Goal: Transaction & Acquisition: Purchase product/service

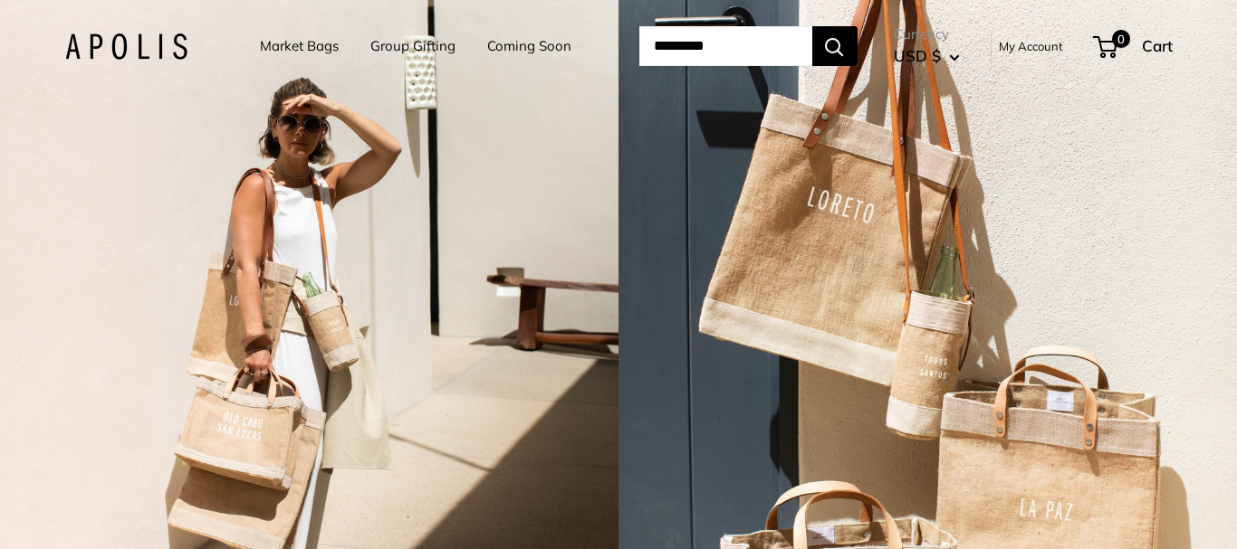
click at [288, 43] on link "Market Bags" at bounding box center [299, 45] width 79 height 25
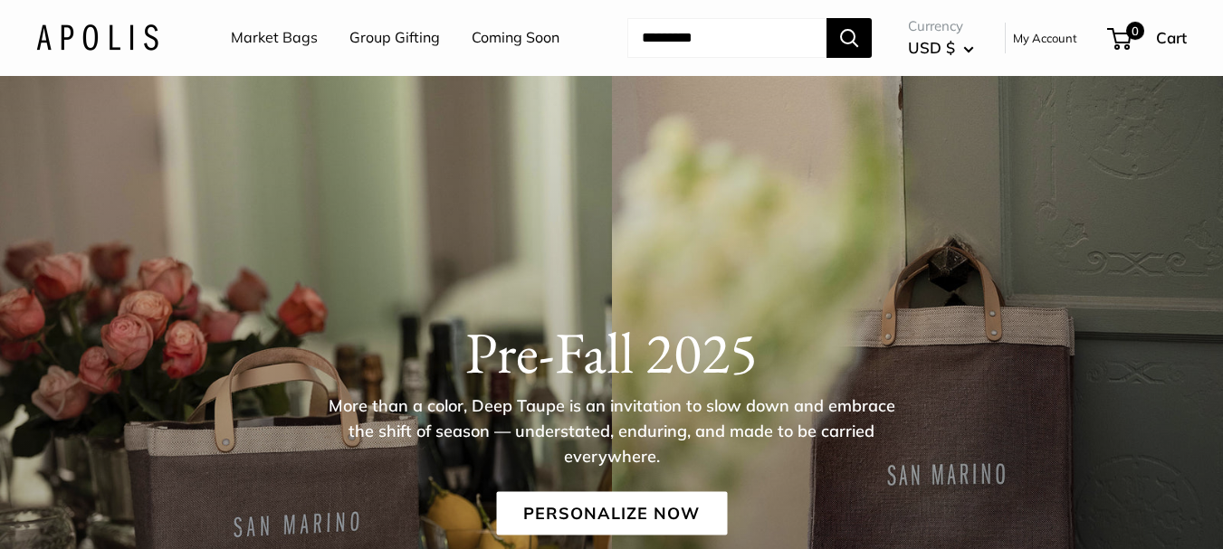
click at [288, 43] on link "Market Bags" at bounding box center [274, 37] width 87 height 27
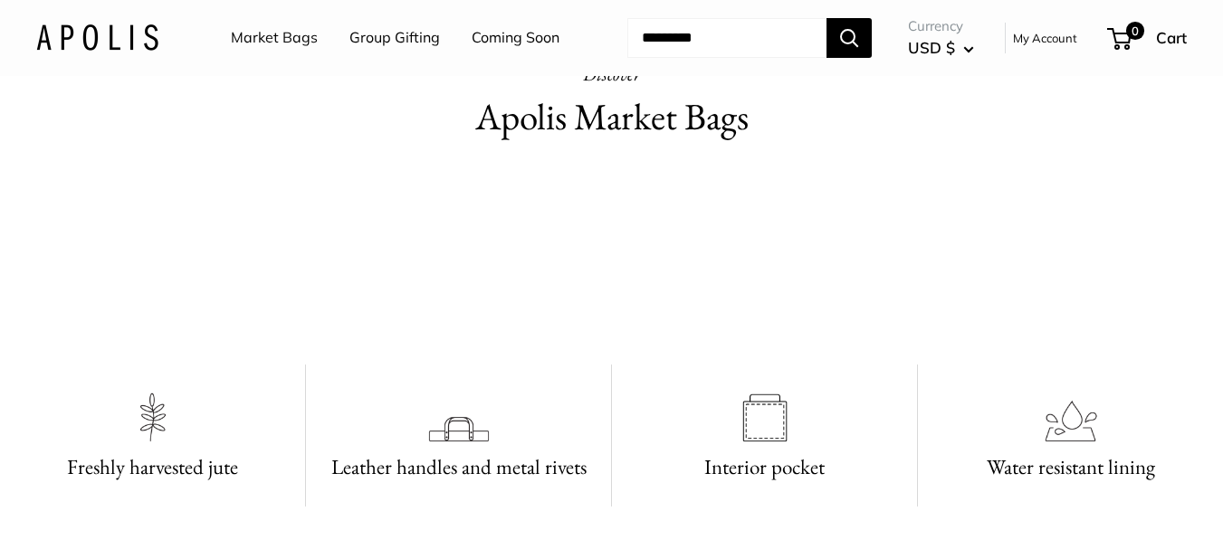
scroll to position [330, 0]
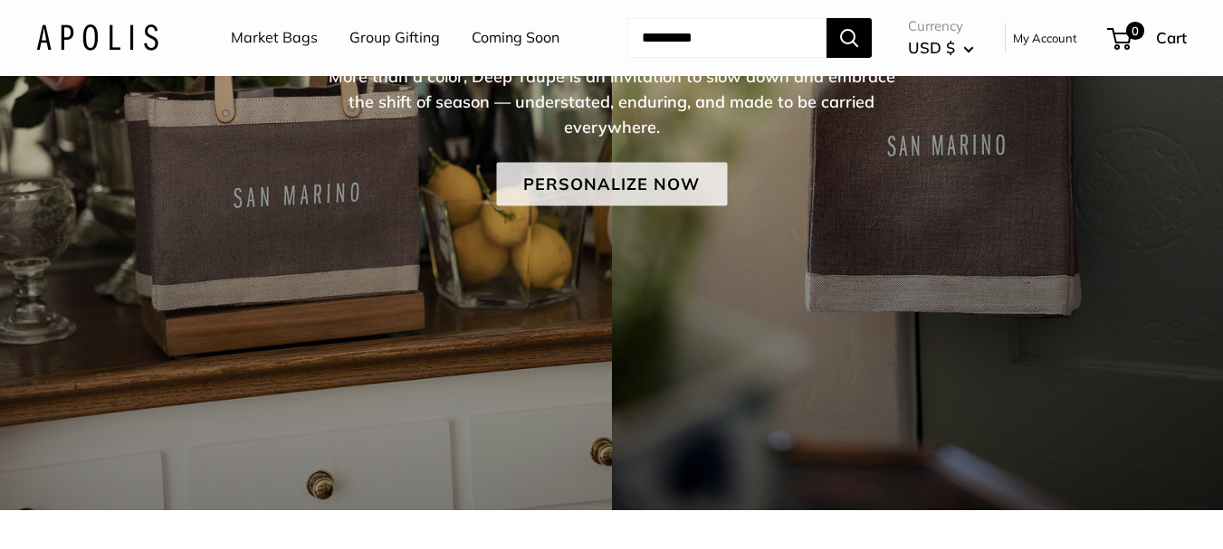
click at [664, 205] on link "Personalize Now" at bounding box center [611, 183] width 231 height 43
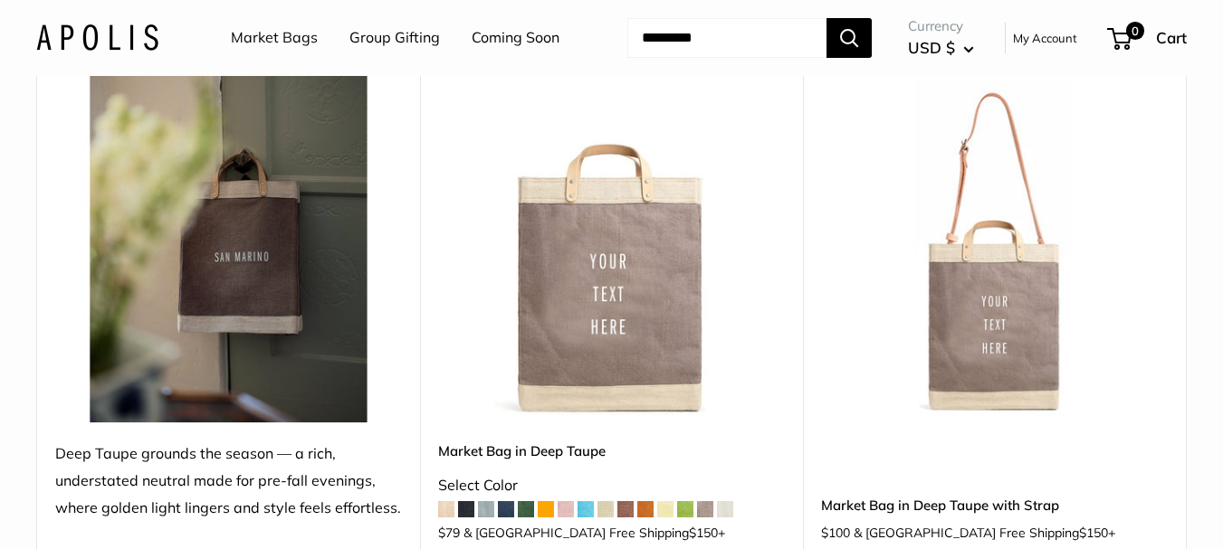
scroll to position [420, 0]
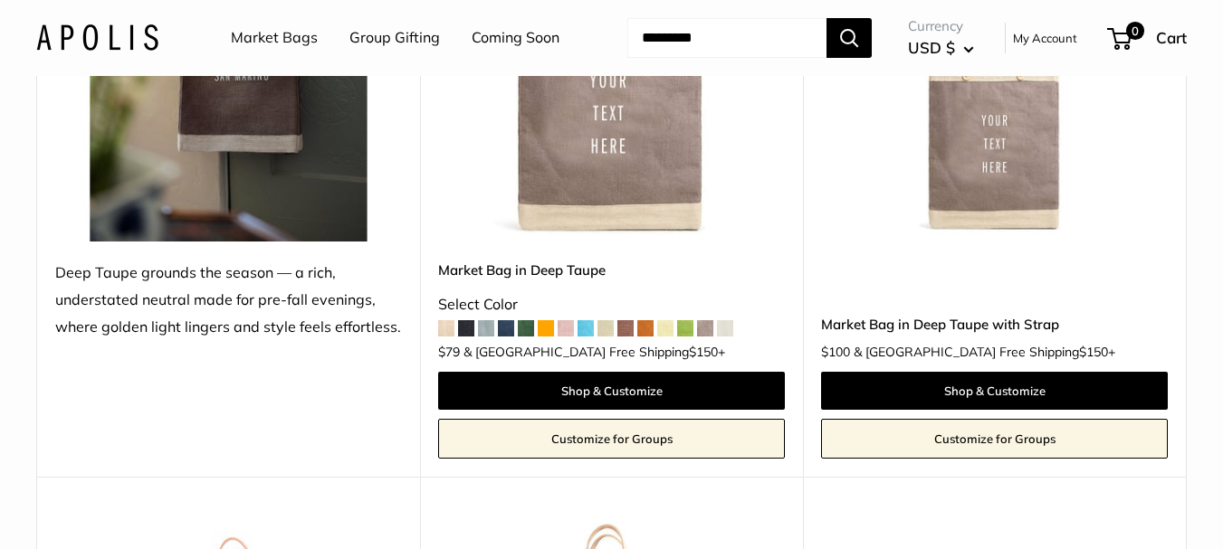
click at [607, 337] on span at bounding box center [605, 328] width 16 height 16
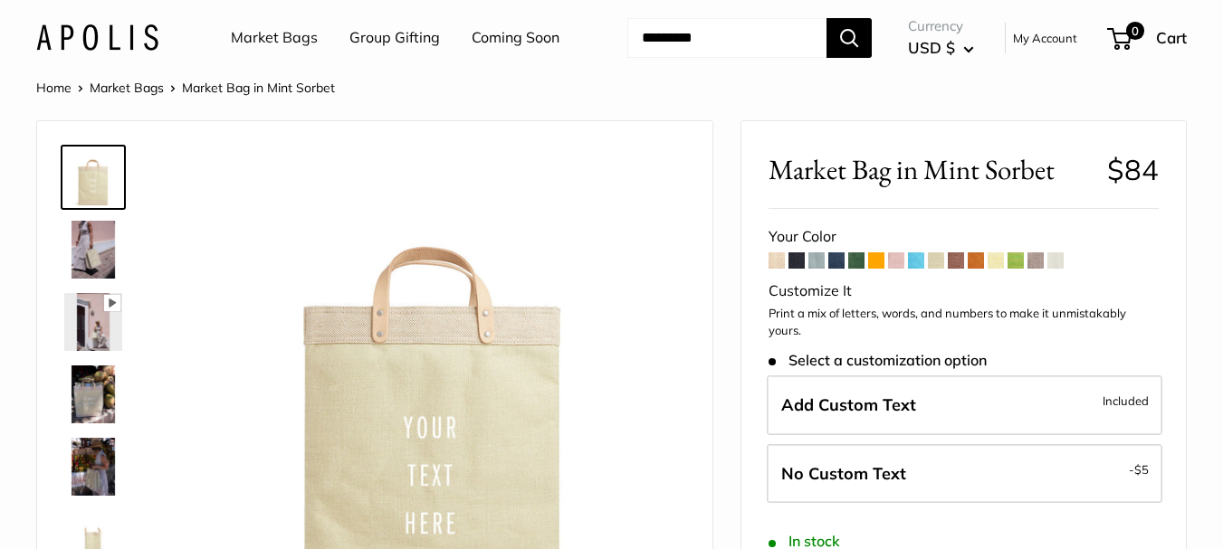
click at [998, 269] on span at bounding box center [996, 261] width 16 height 16
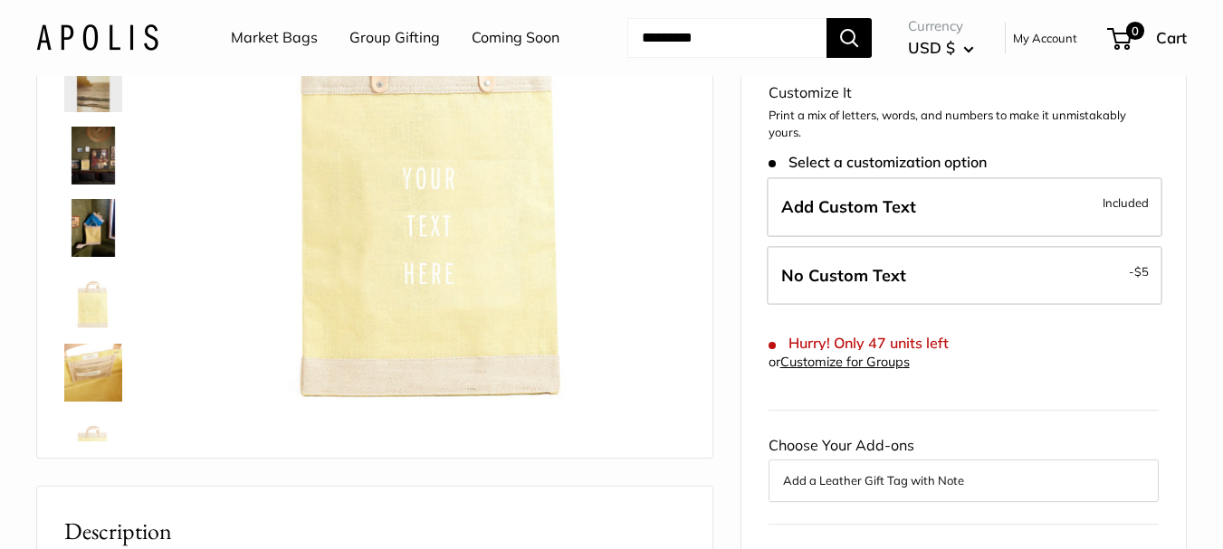
scroll to position [148, 0]
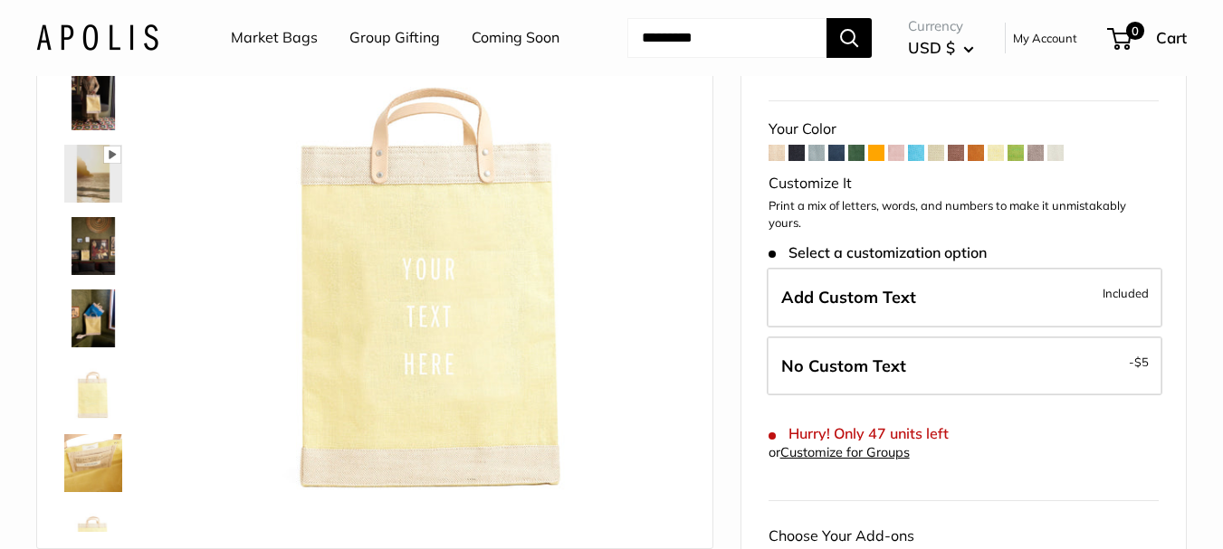
click at [931, 161] on span at bounding box center [936, 153] width 16 height 16
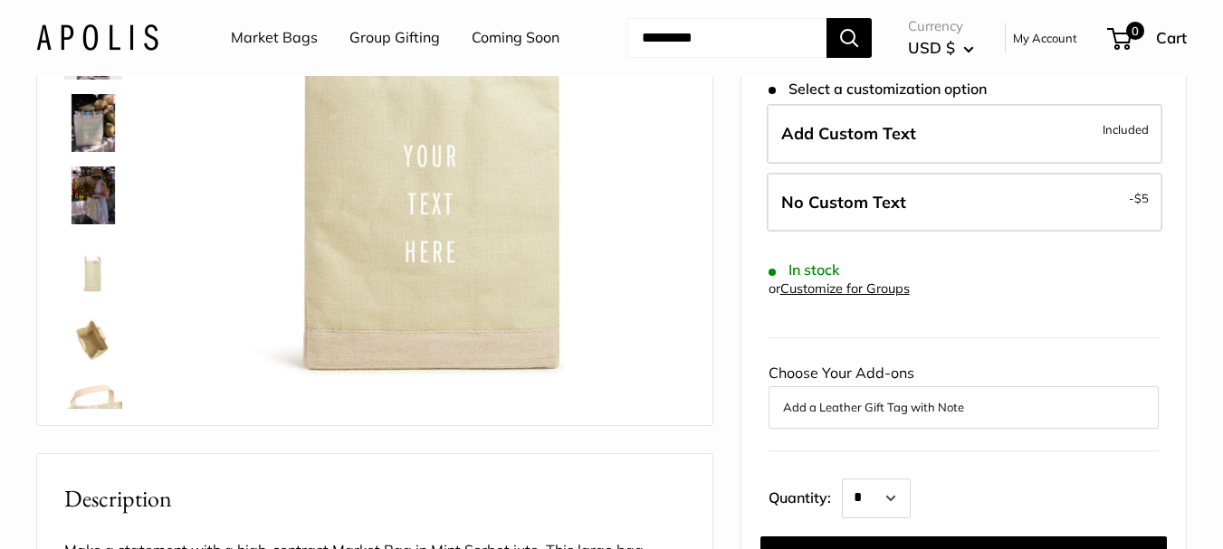
scroll to position [148, 0]
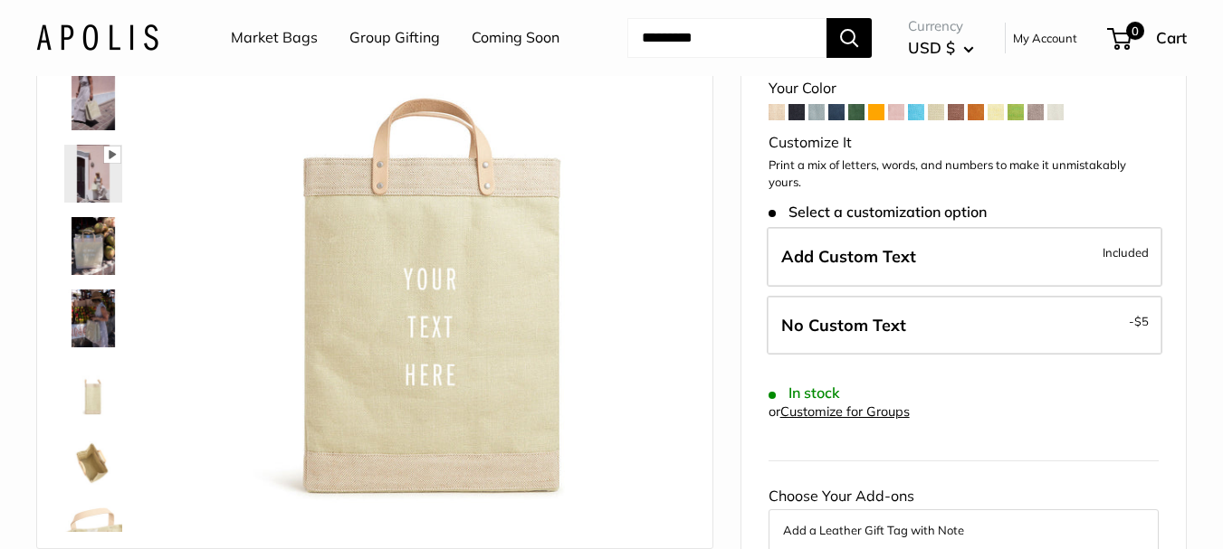
click at [1013, 120] on span at bounding box center [1016, 112] width 16 height 16
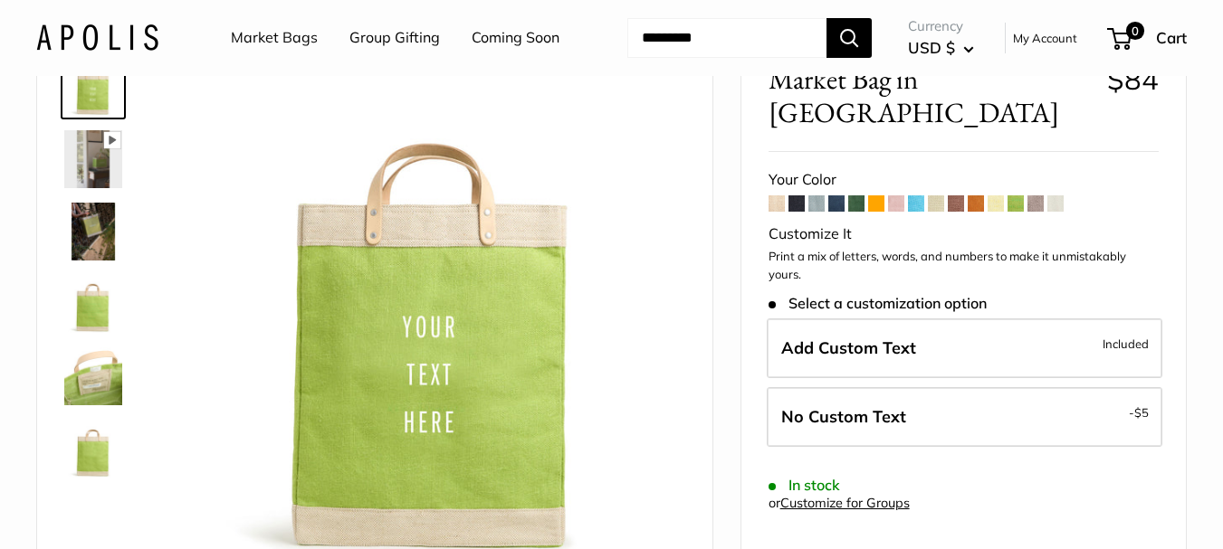
scroll to position [148, 0]
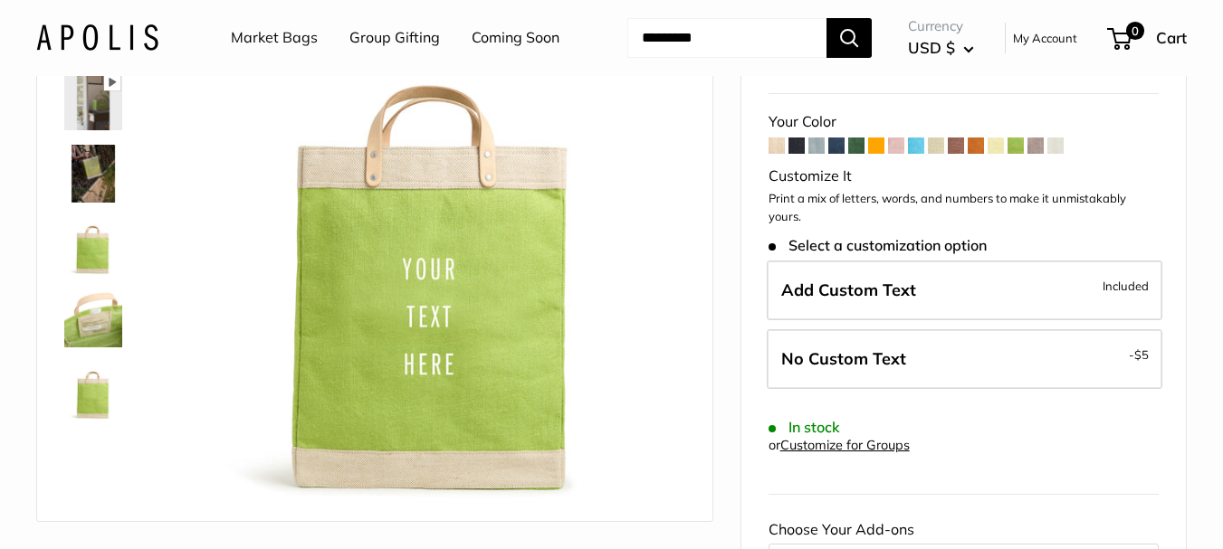
click at [992, 154] on span at bounding box center [996, 146] width 16 height 16
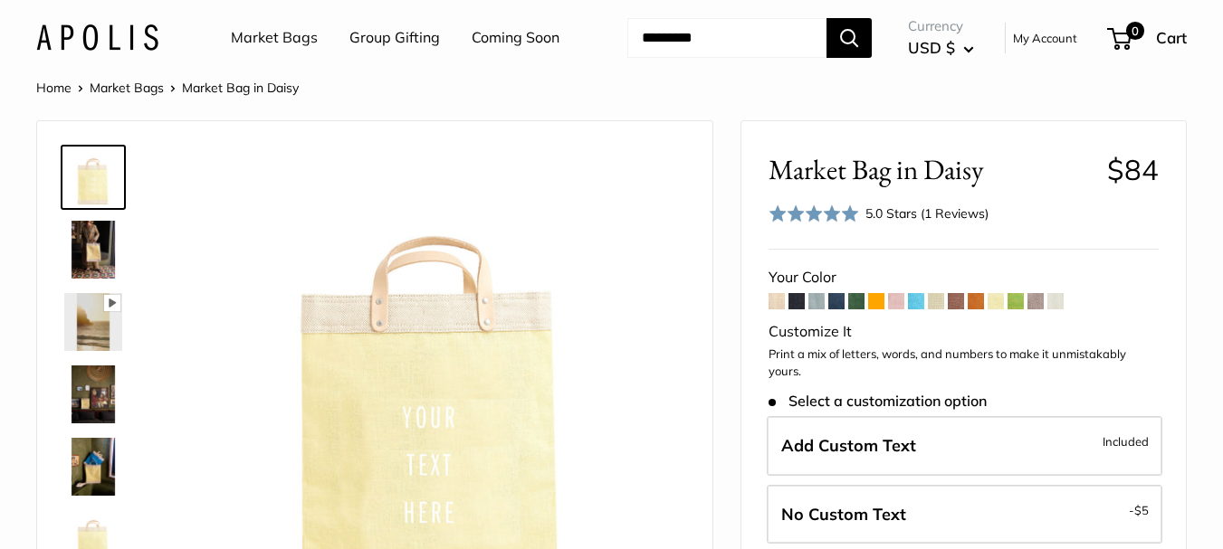
click at [938, 310] on span at bounding box center [936, 301] width 16 height 16
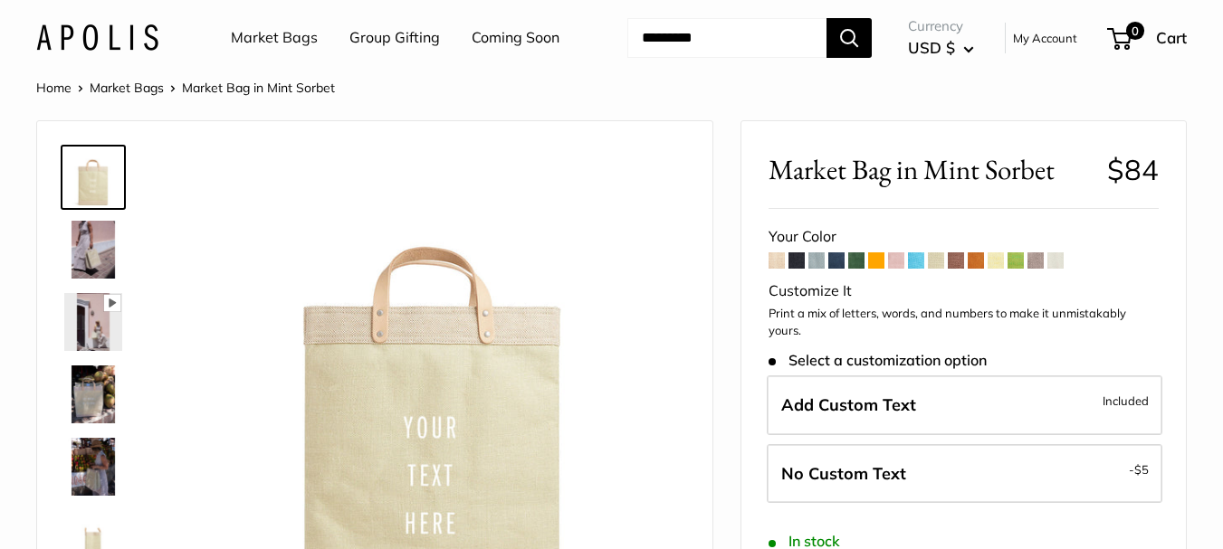
click at [994, 269] on span at bounding box center [996, 261] width 16 height 16
